Goal: Transaction & Acquisition: Obtain resource

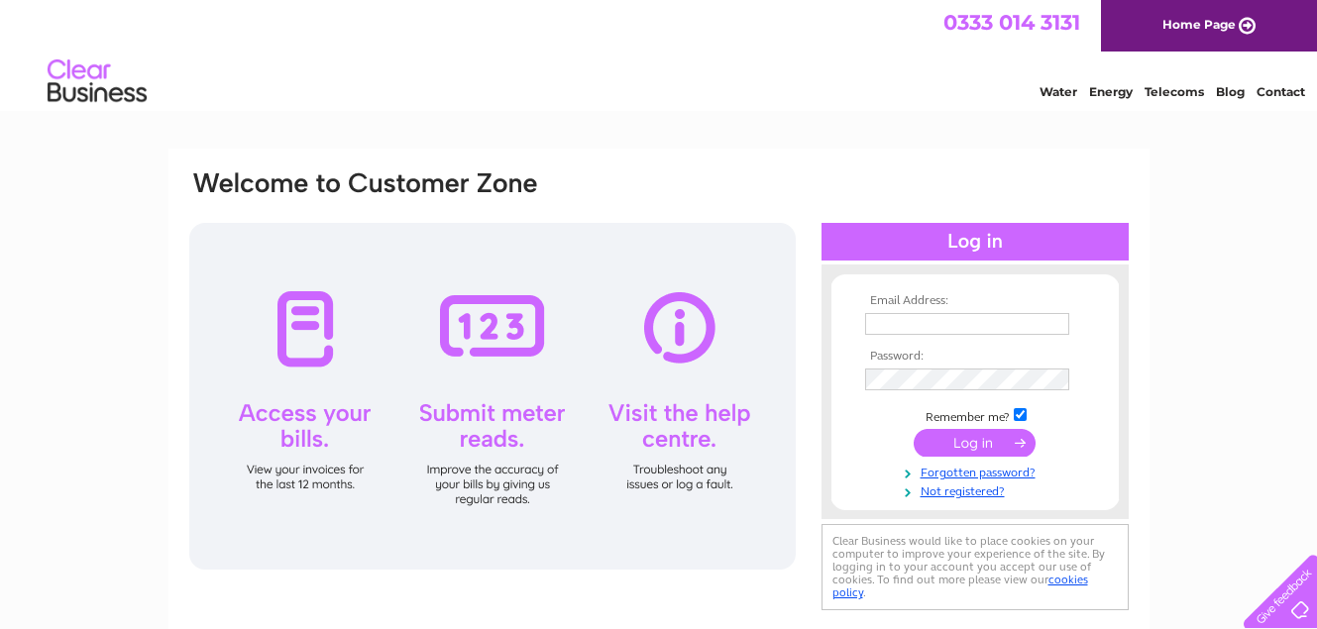
click at [1022, 414] on input "checkbox" at bounding box center [1019, 414] width 13 height 13
checkbox input "false"
click at [924, 321] on input "text" at bounding box center [968, 325] width 206 height 24
type input "lochsidearran@yahoo.com"
click at [971, 449] on input "submit" at bounding box center [974, 443] width 122 height 28
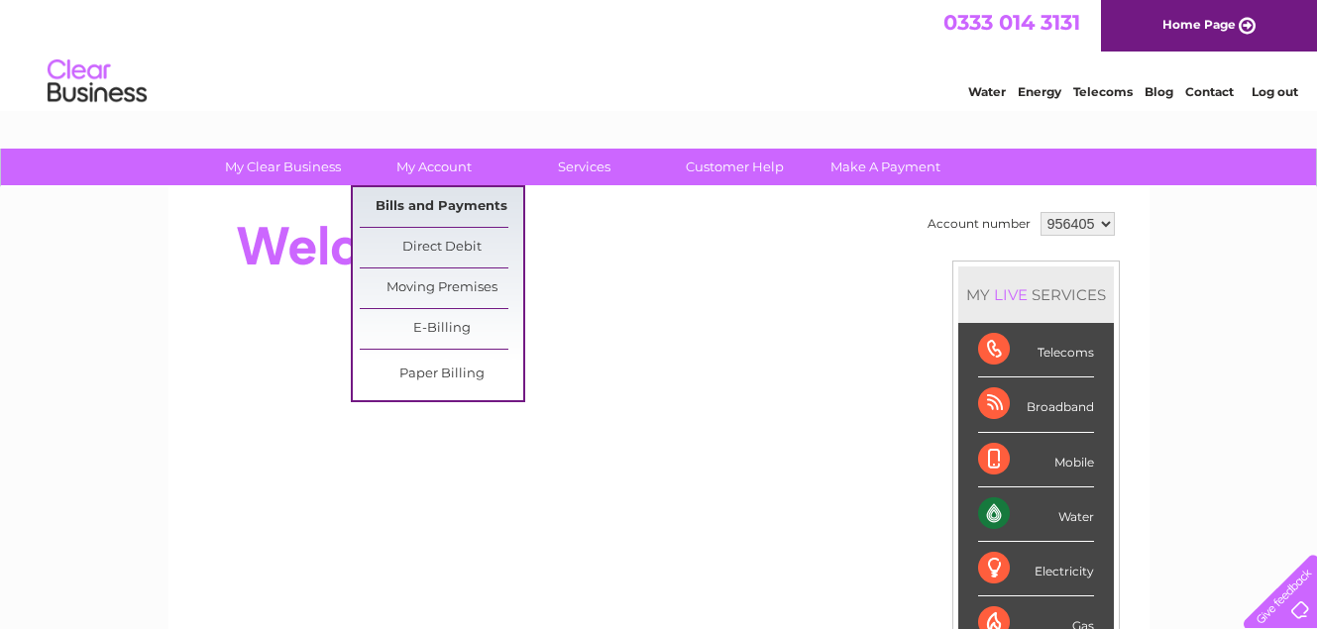
click at [427, 202] on link "Bills and Payments" at bounding box center [441, 207] width 163 height 40
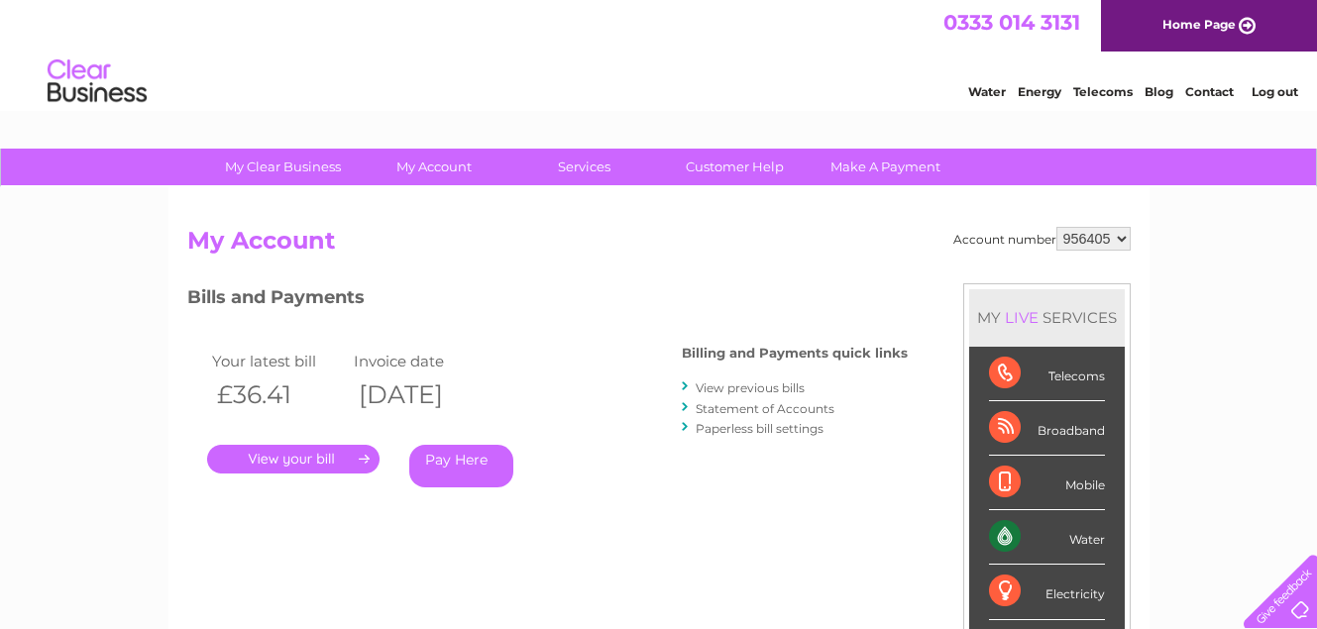
click at [326, 455] on link "." at bounding box center [293, 459] width 172 height 29
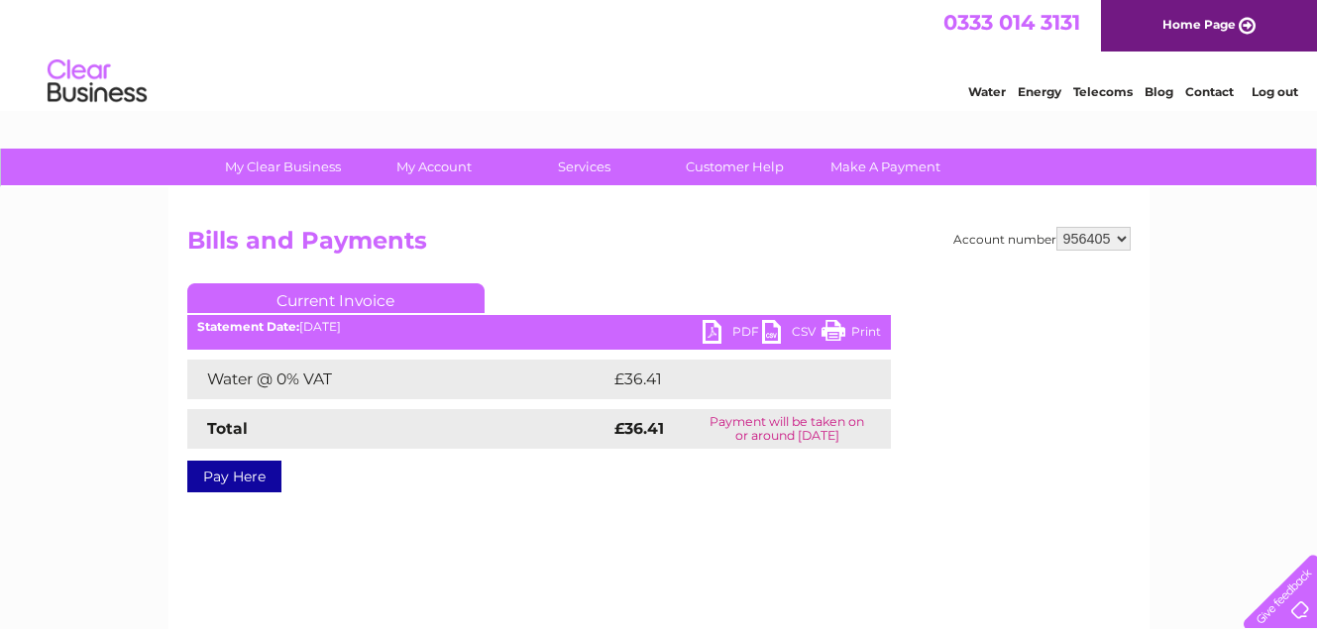
click at [743, 335] on link "PDF" at bounding box center [731, 334] width 59 height 29
click at [1181, 26] on link "Home Page" at bounding box center [1209, 26] width 216 height 52
click at [1276, 93] on link "Log out" at bounding box center [1274, 91] width 47 height 15
